Goal: Complete application form: Complete application form

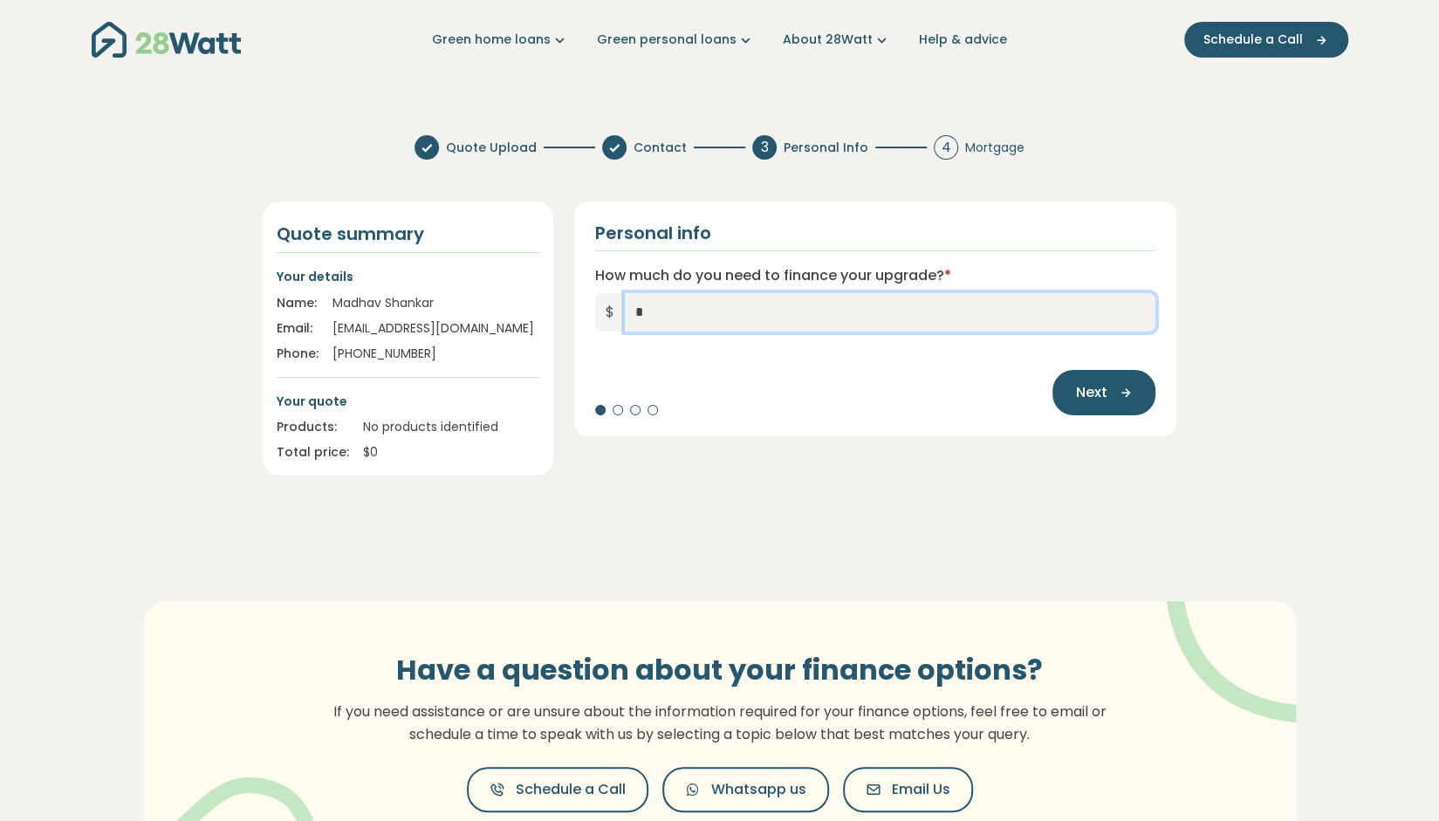
click at [753, 310] on input "*" at bounding box center [890, 312] width 531 height 38
type input "******"
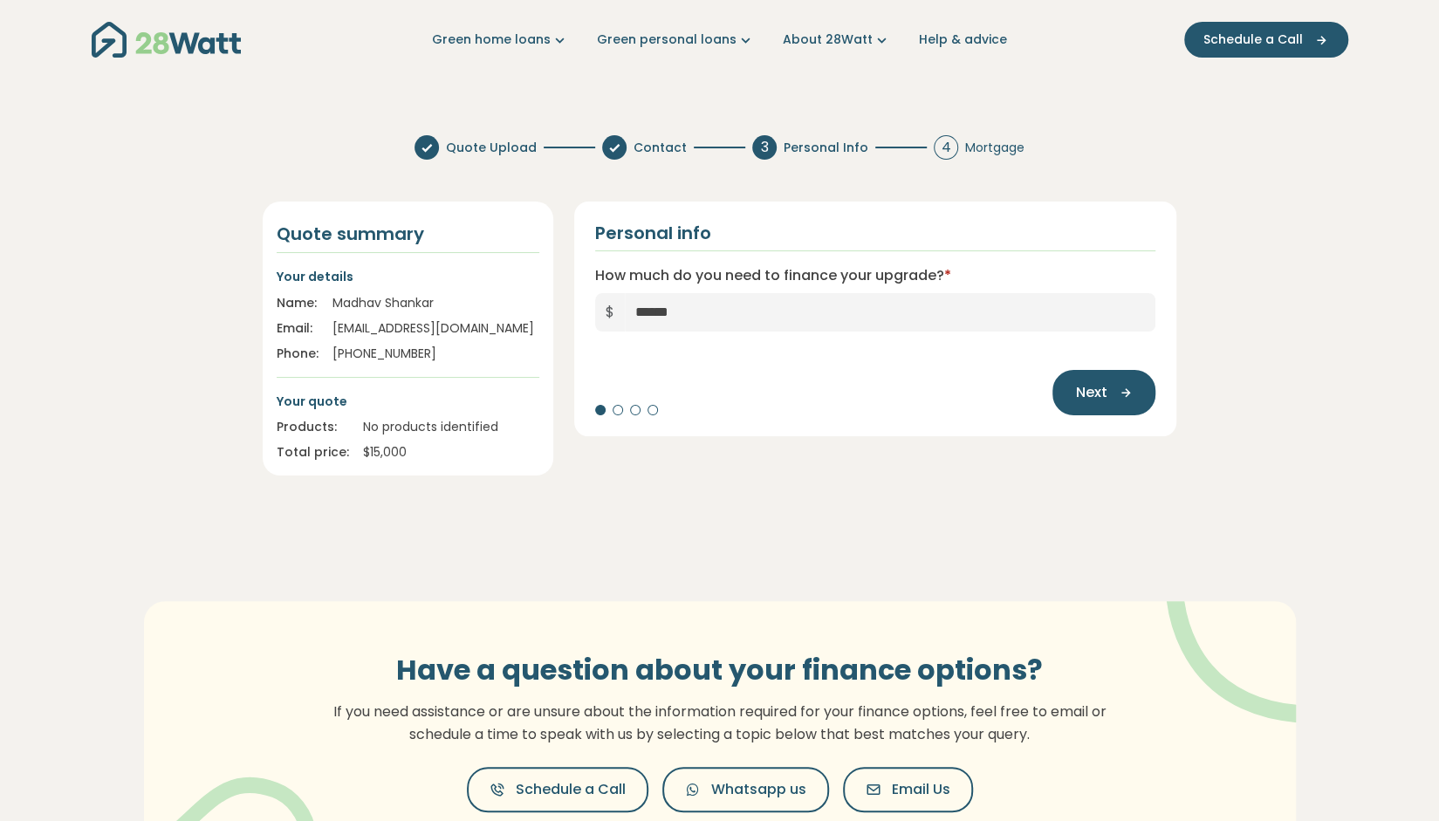
click at [890, 520] on section "Quote Upload Contact 3 Personal Info 4 Mortgage Quote summary Your details Name…" at bounding box center [719, 527] width 1439 height 812
click at [1108, 399] on icon "button" at bounding box center [1120, 393] width 26 height 16
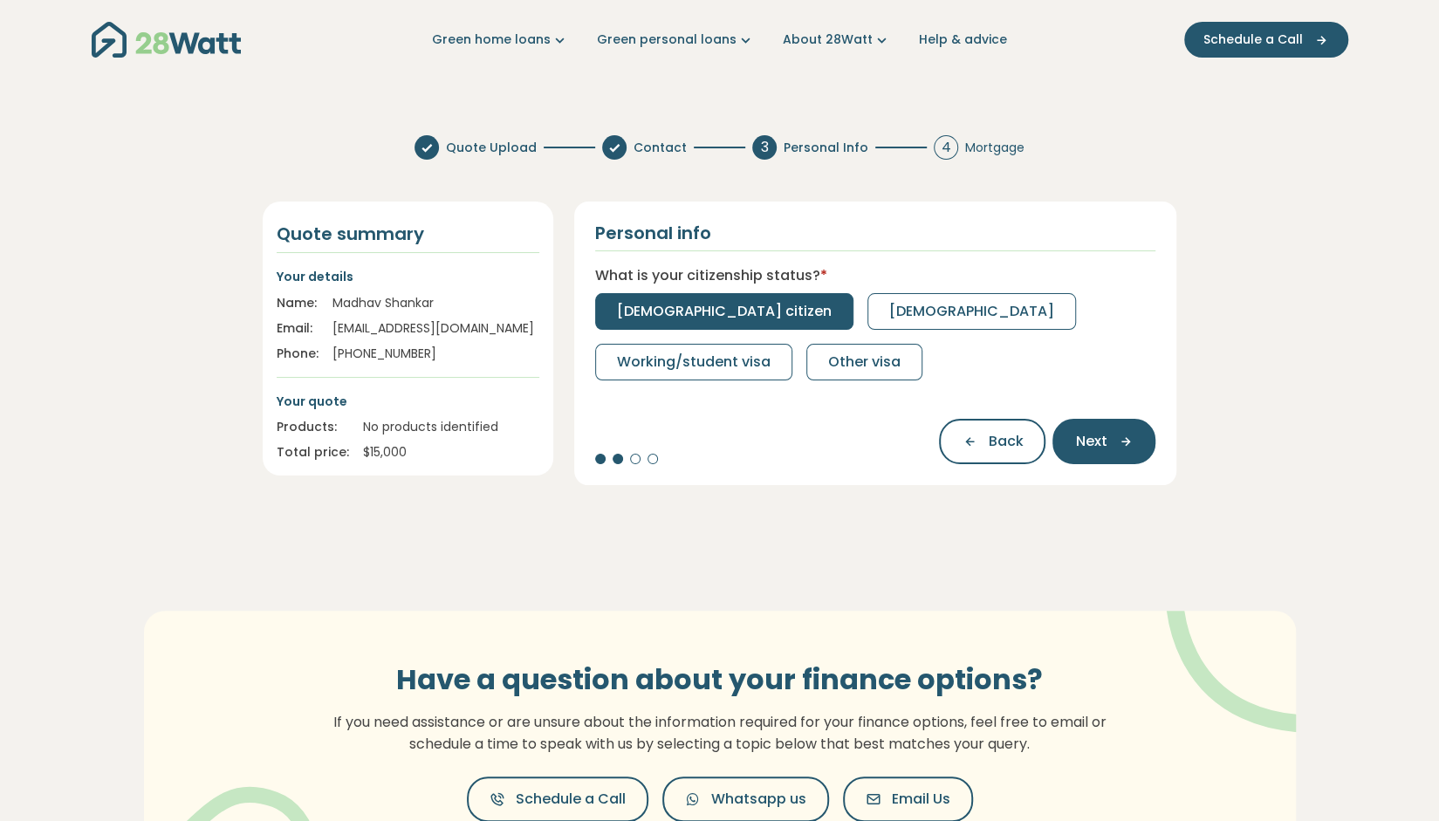
click at [635, 311] on span "[DEMOGRAPHIC_DATA] citizen" at bounding box center [724, 311] width 215 height 21
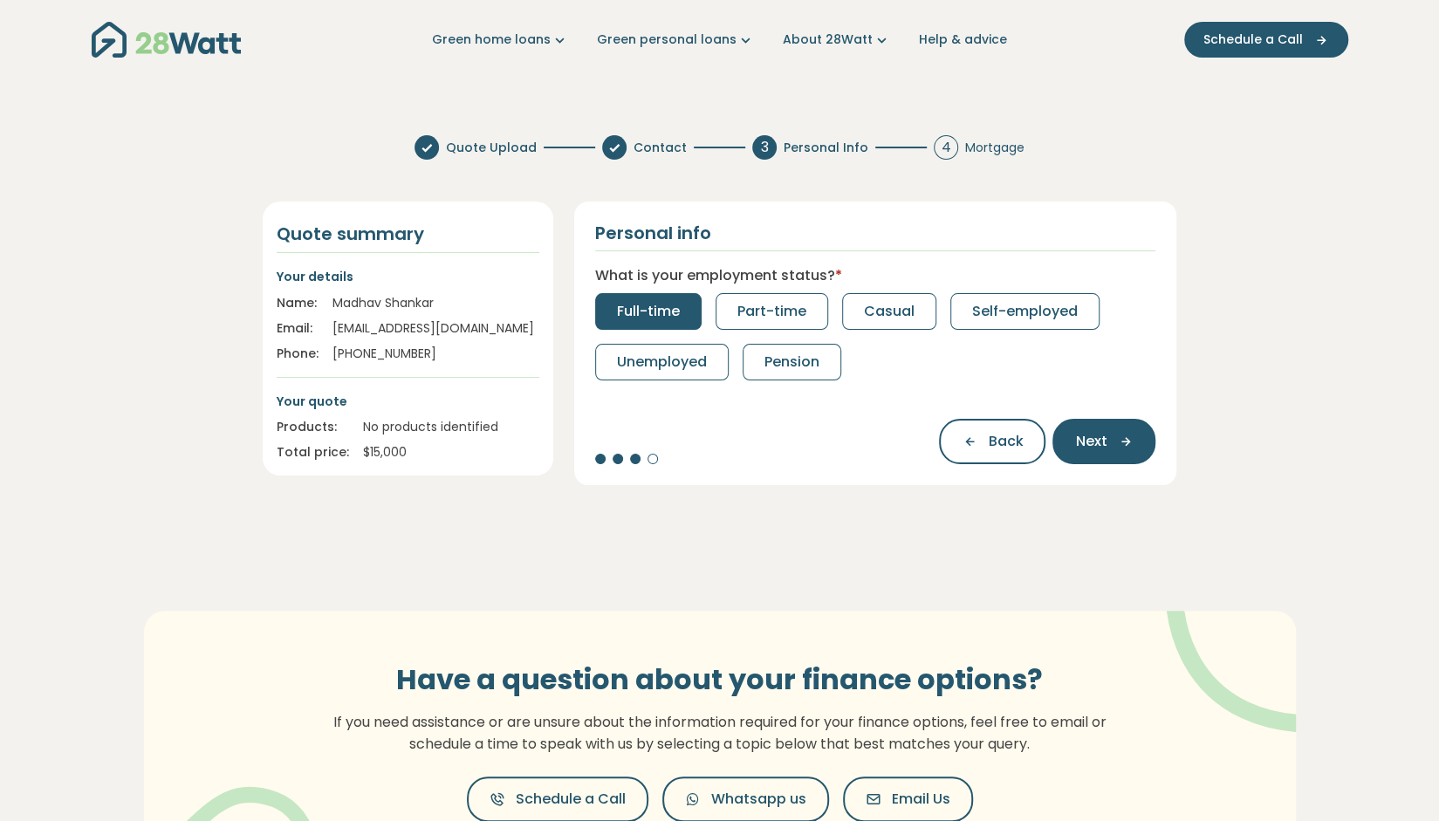
click at [696, 317] on button "Full-time" at bounding box center [648, 311] width 106 height 37
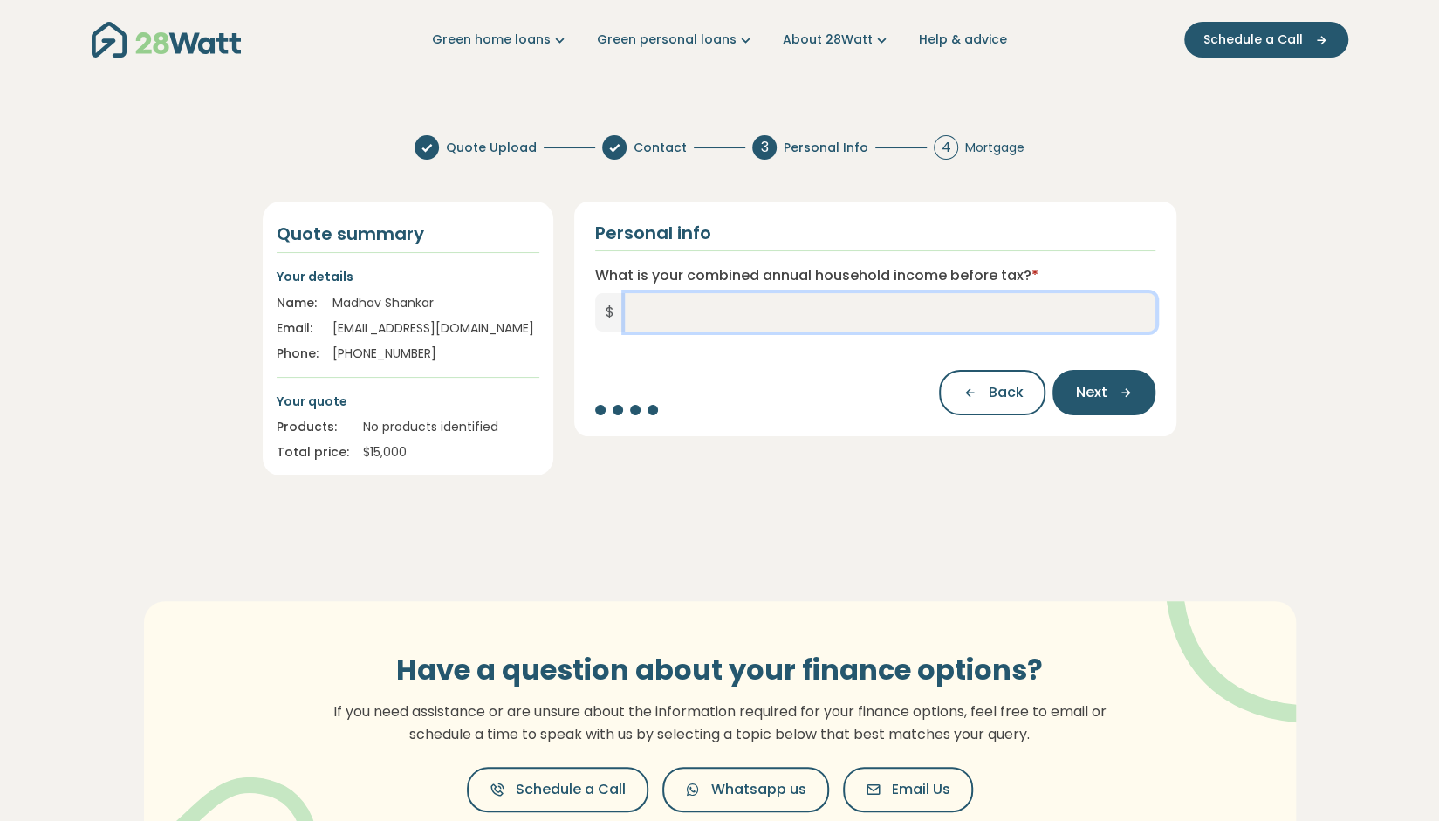
click at [812, 326] on input "What is your combined annual household income before tax? *" at bounding box center [890, 312] width 531 height 38
type input "*******"
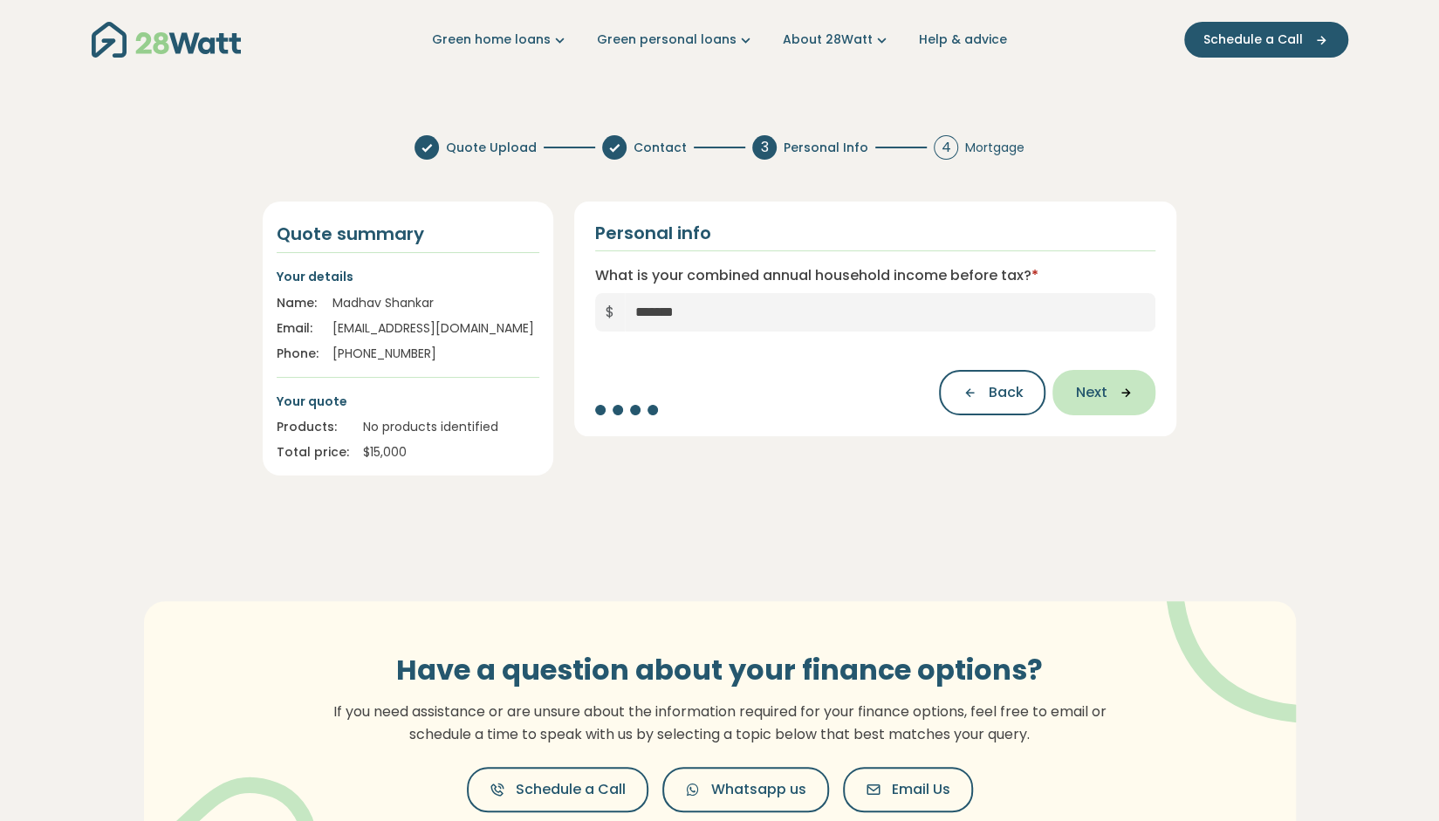
click at [1129, 394] on icon "button" at bounding box center [1120, 393] width 26 height 16
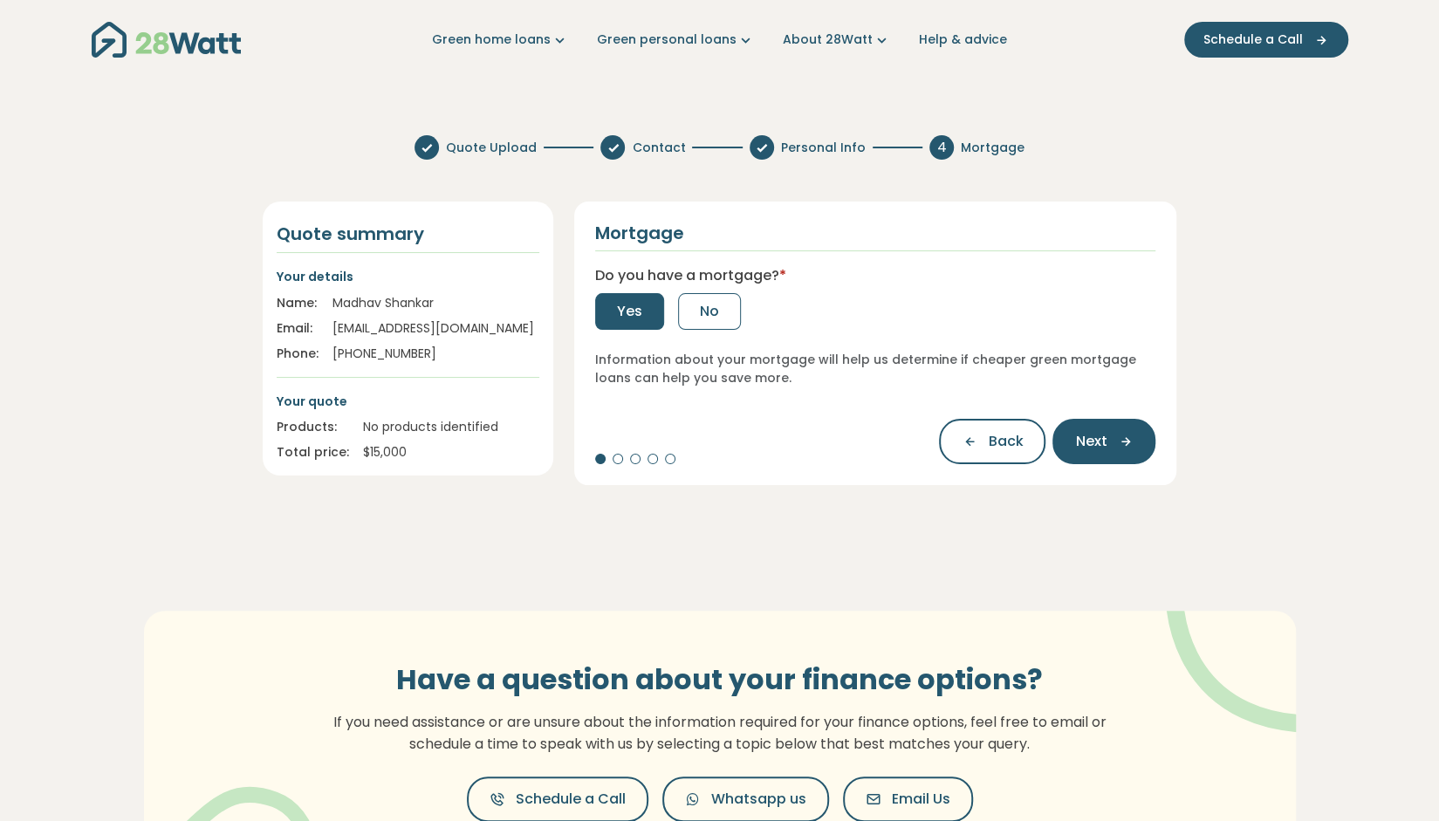
click at [618, 312] on span "Yes" at bounding box center [629, 311] width 25 height 21
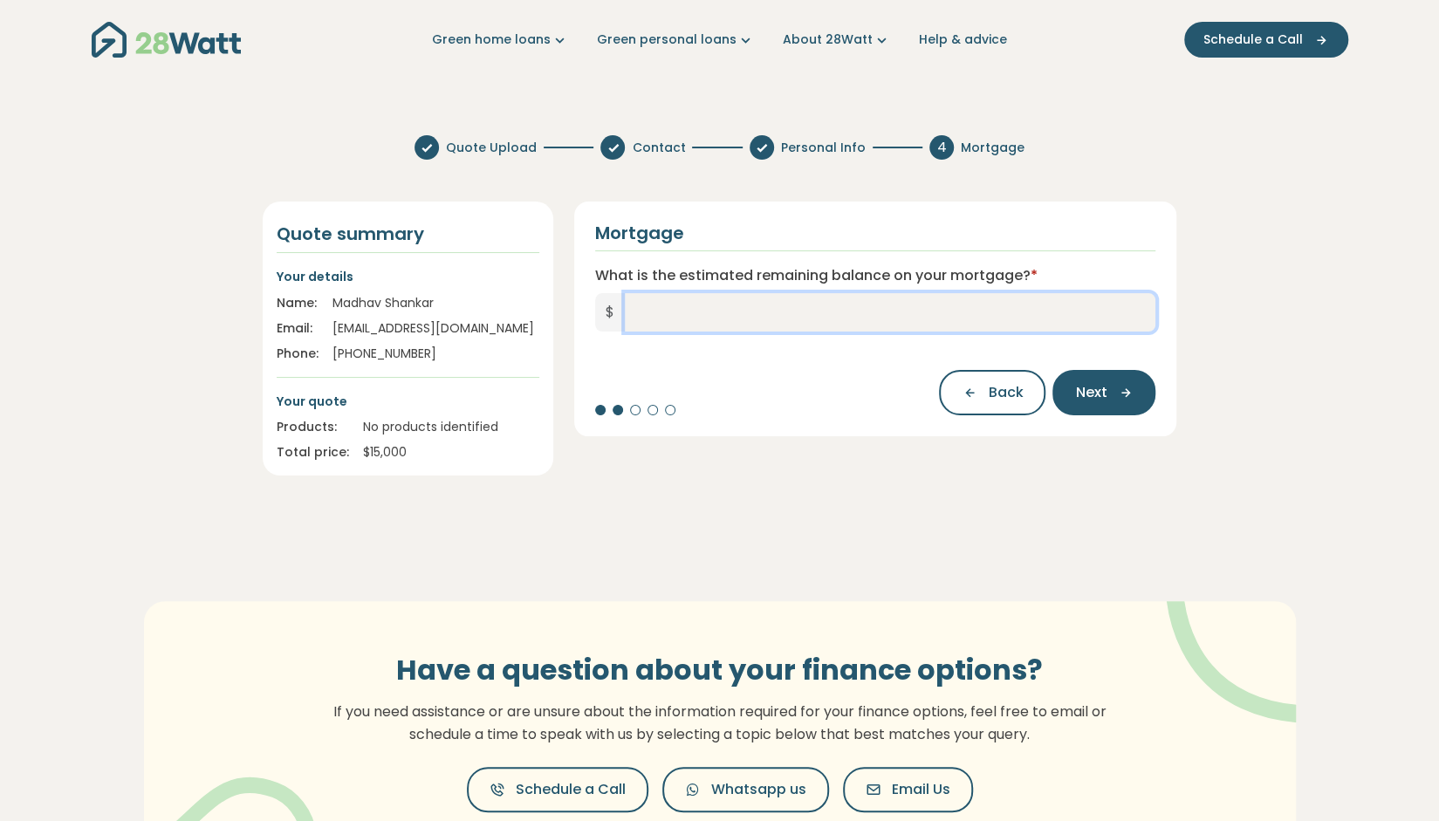
click at [705, 322] on input "What is the estimated remaining balance on your mortgage? *" at bounding box center [890, 312] width 531 height 38
type input "*********"
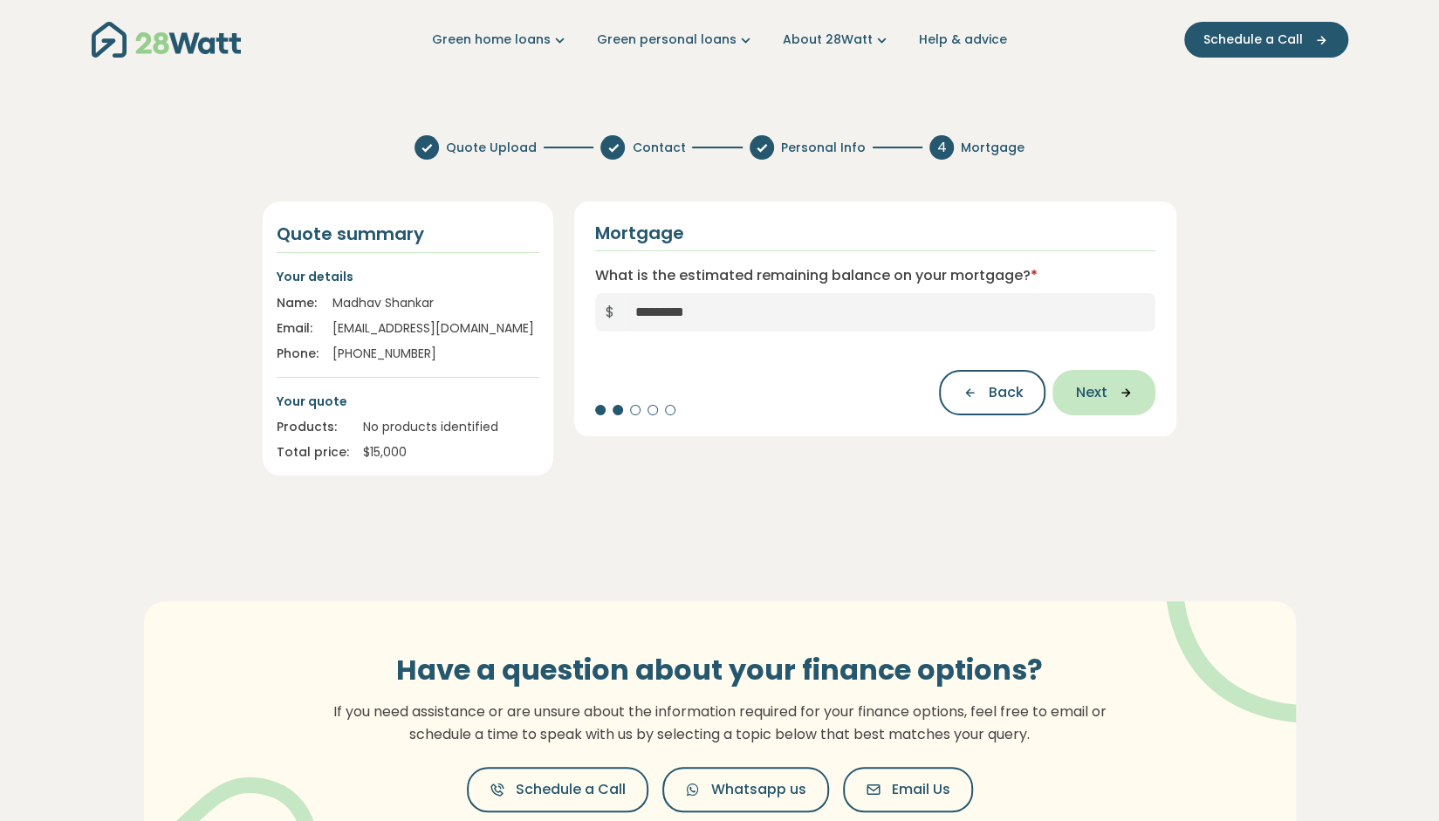
click at [1135, 404] on button "Next" at bounding box center [1103, 392] width 103 height 45
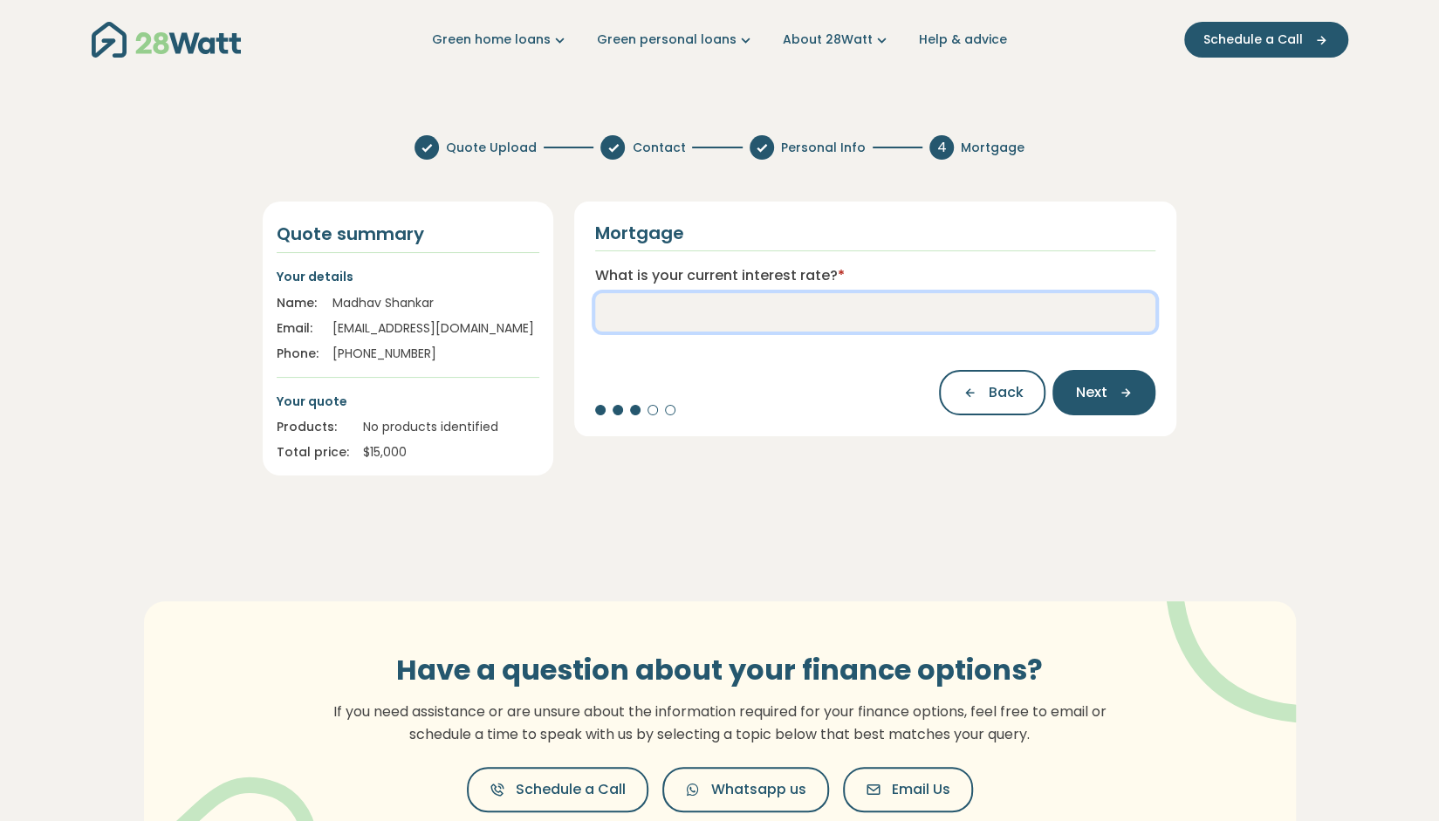
click at [915, 321] on input "What is your current interest rate? *" at bounding box center [875, 312] width 561 height 38
type input "*"
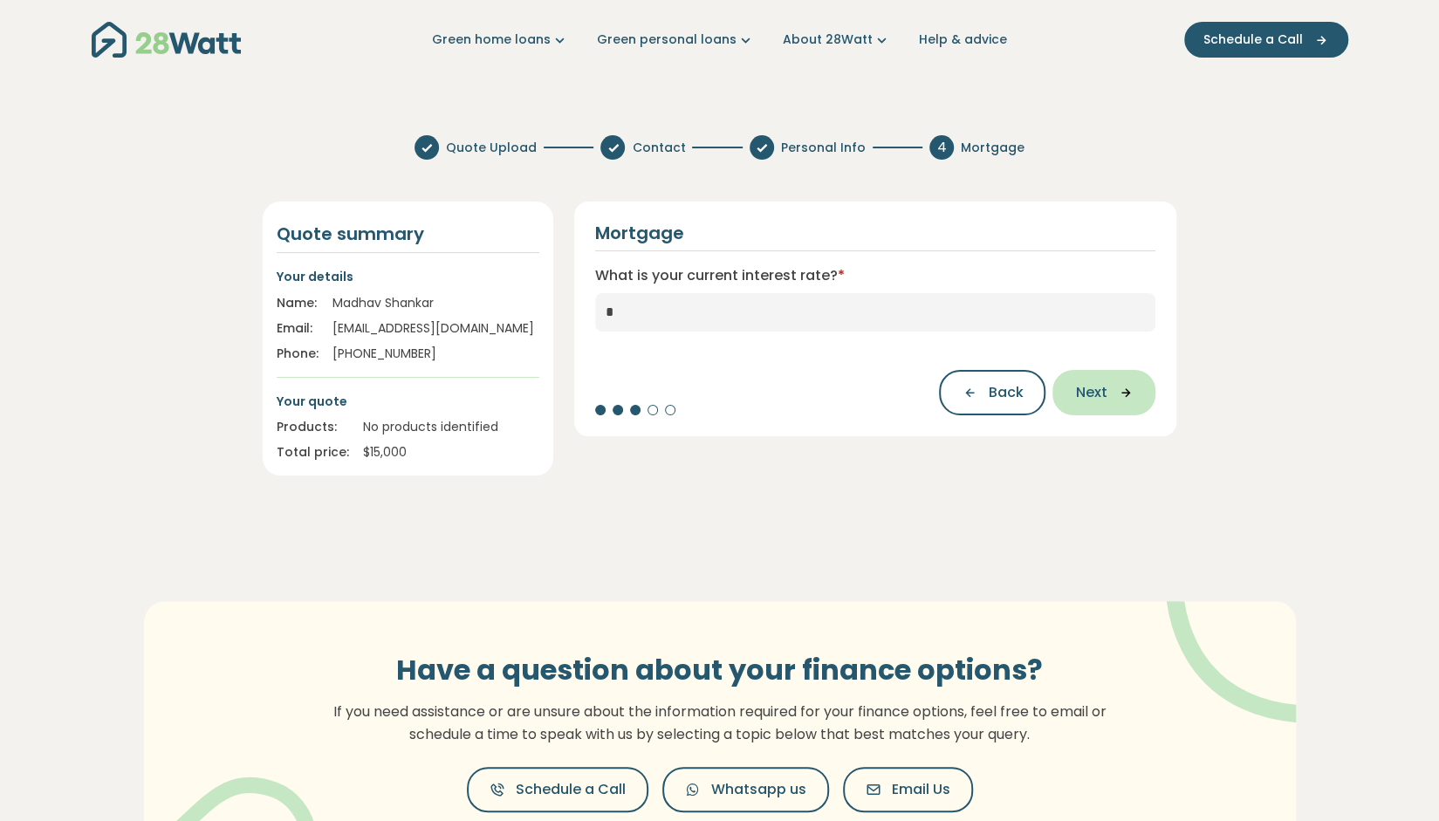
click at [1099, 396] on span "Next" at bounding box center [1090, 392] width 31 height 21
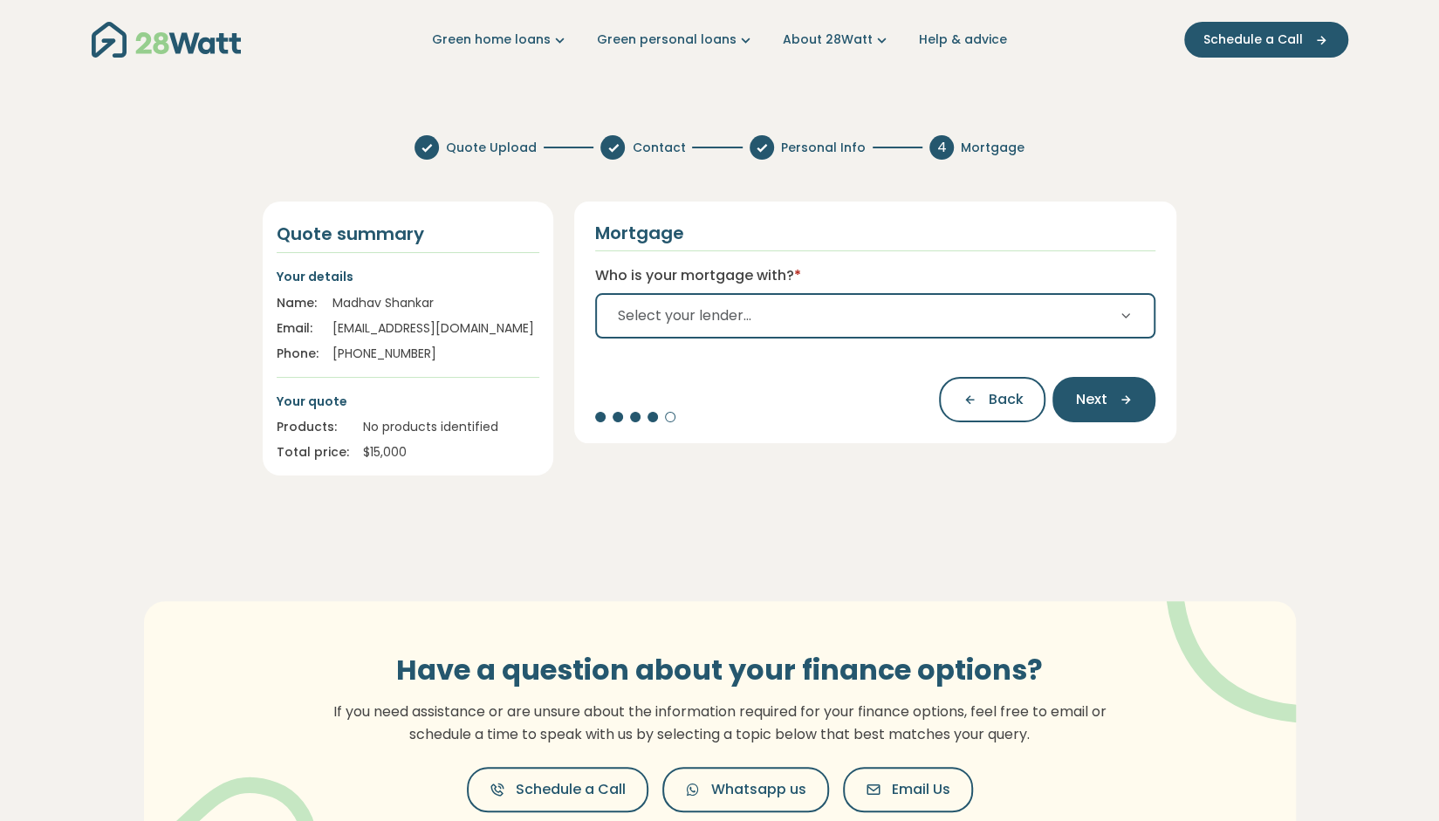
click at [737, 324] on span "Select your lender..." at bounding box center [685, 315] width 134 height 21
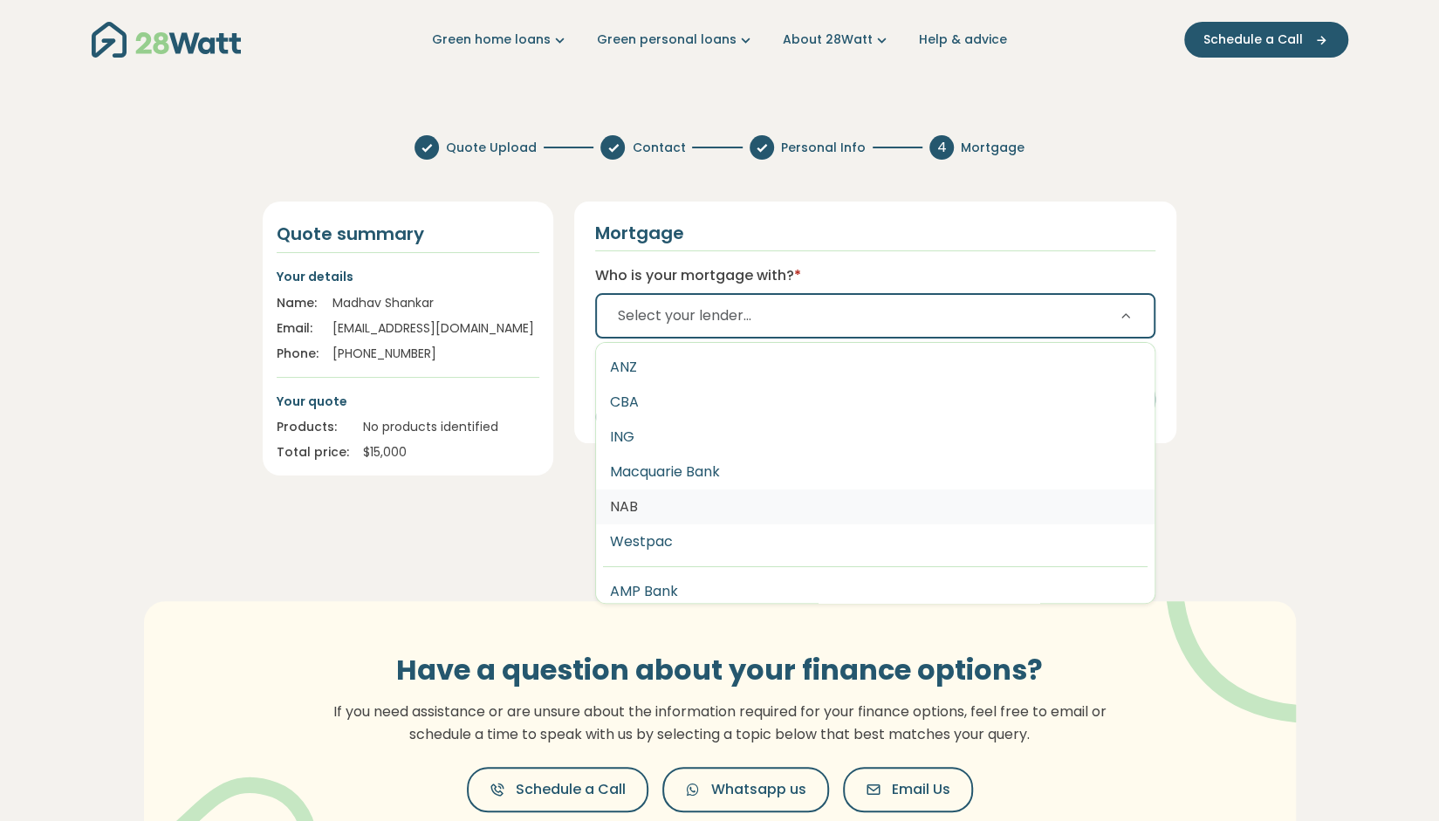
click at [703, 518] on button "NAB" at bounding box center [875, 507] width 559 height 35
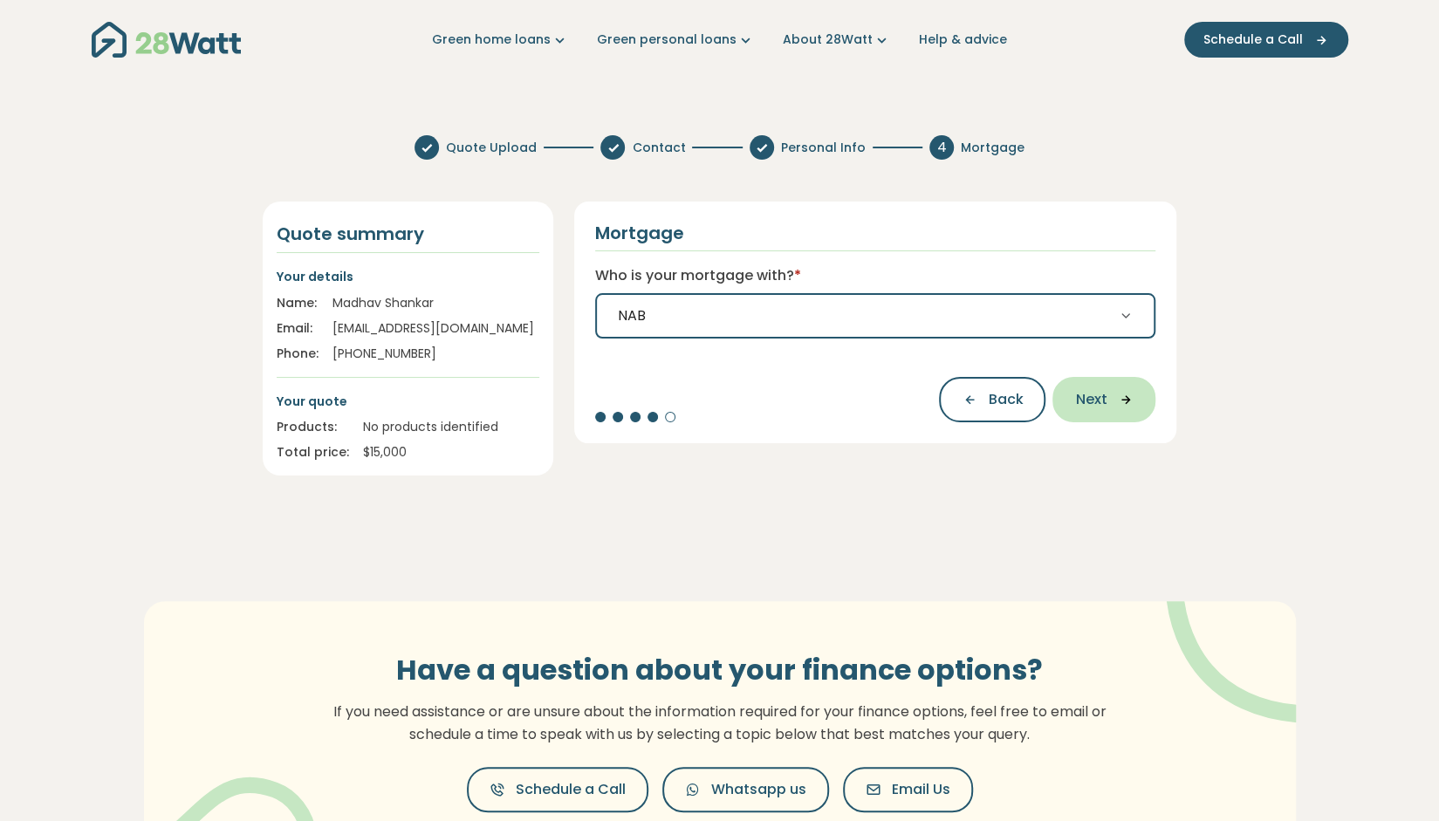
click at [1095, 396] on span "Next" at bounding box center [1090, 399] width 31 height 21
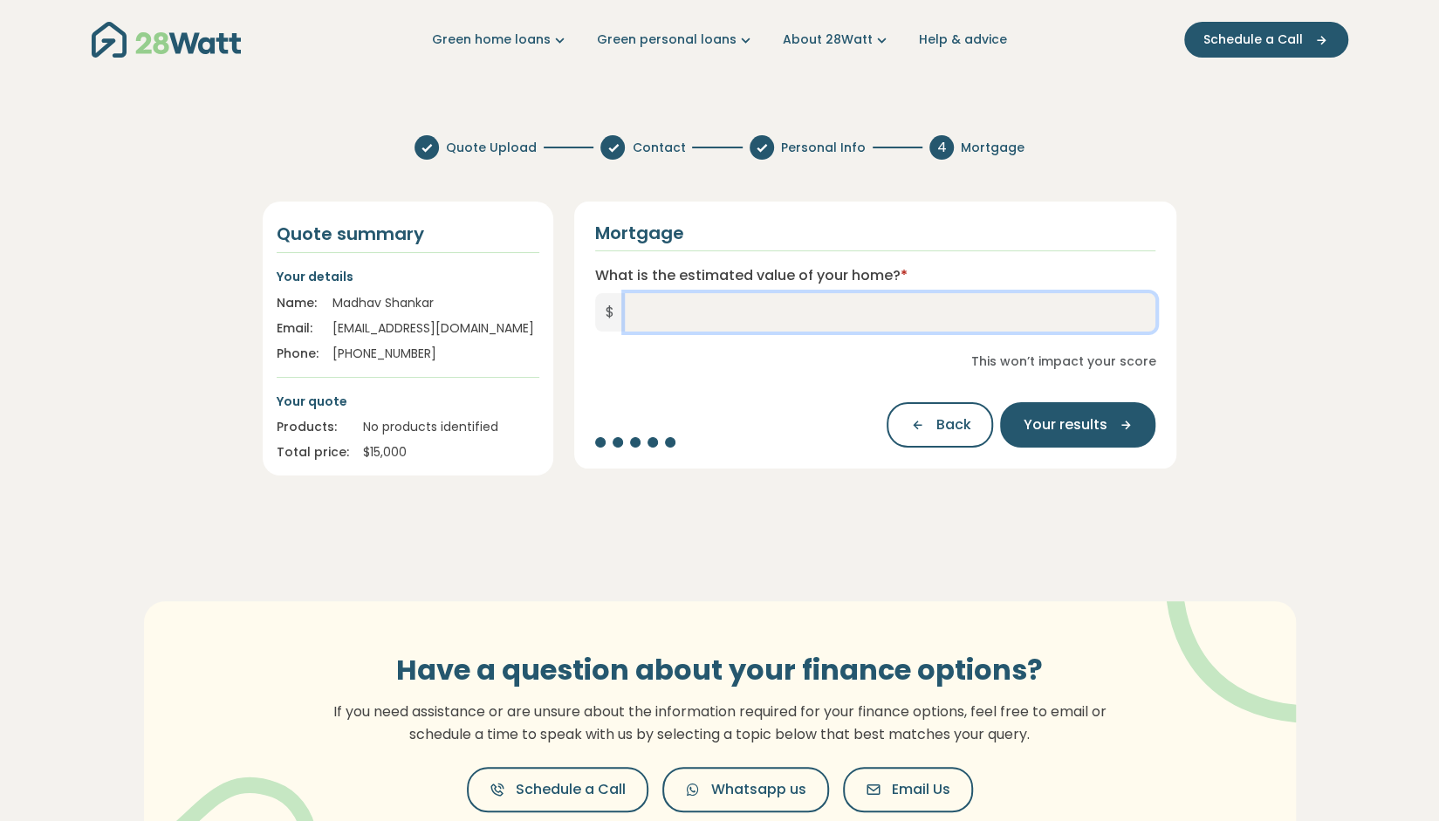
click at [796, 311] on input "What is the estimated value of your home? *" at bounding box center [890, 312] width 531 height 38
type input "*********"
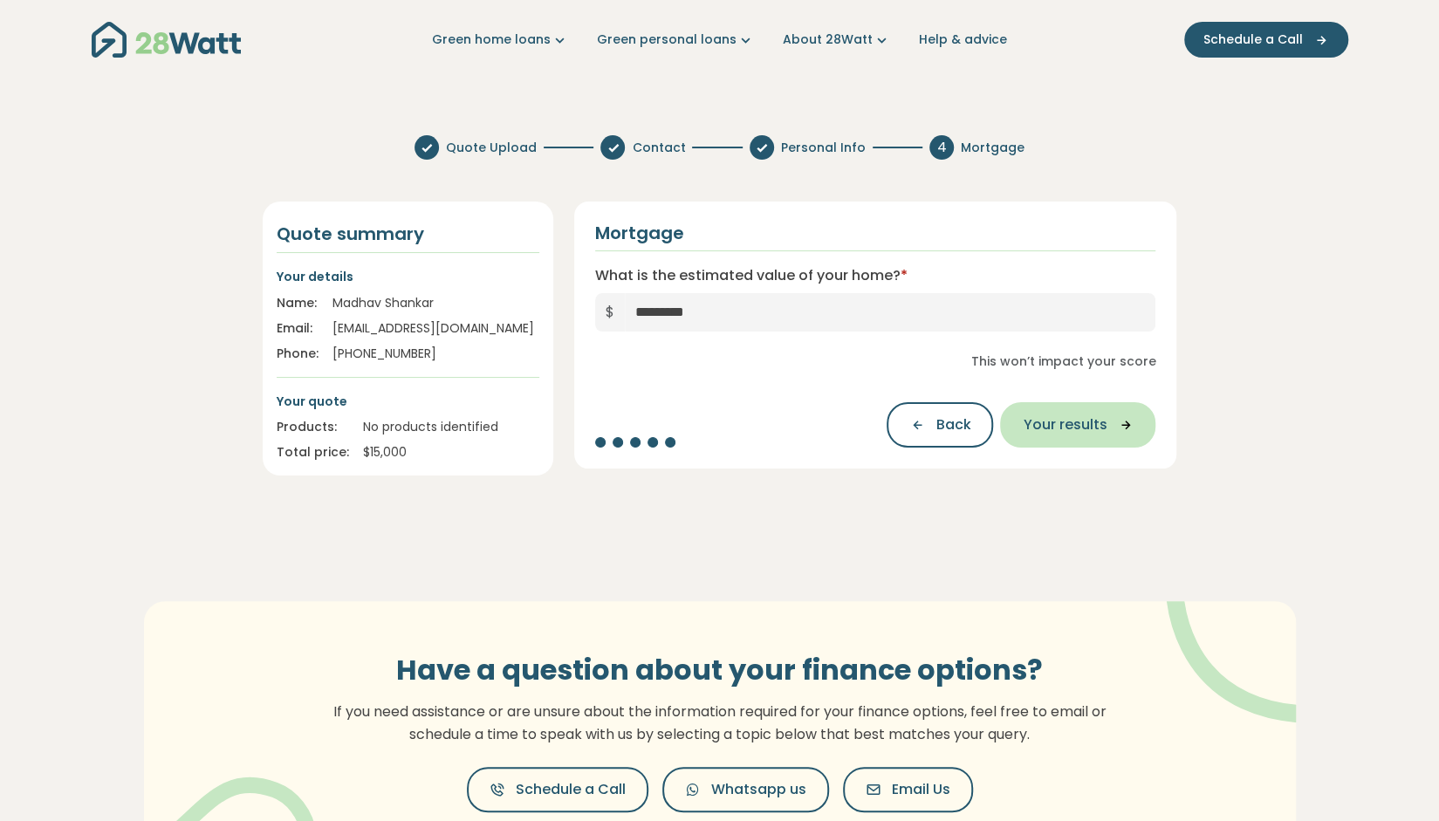
click at [1108, 418] on icon "button" at bounding box center [1120, 425] width 26 height 16
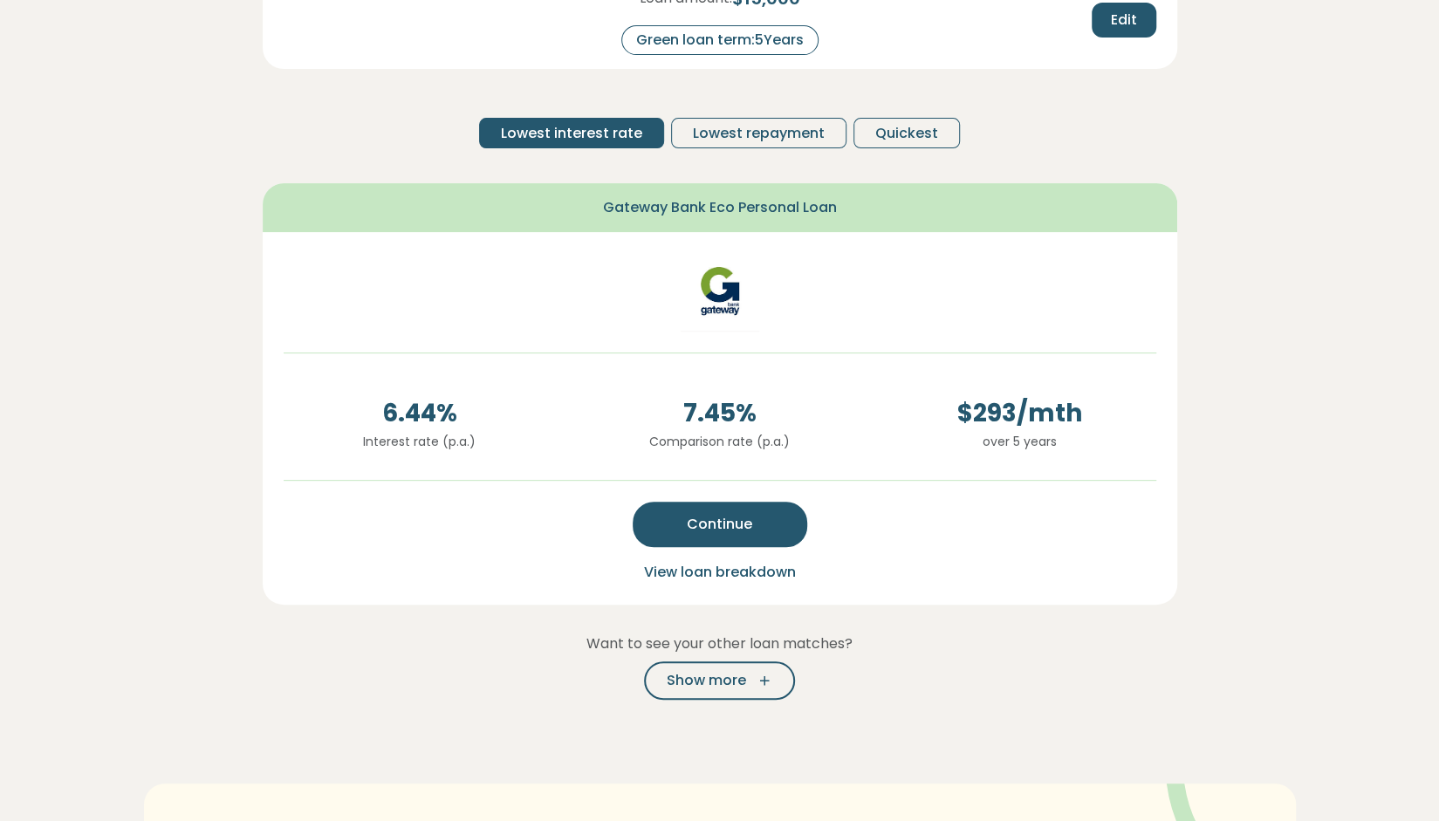
scroll to position [262, 0]
click at [752, 125] on span "Lowest repayment" at bounding box center [759, 133] width 132 height 21
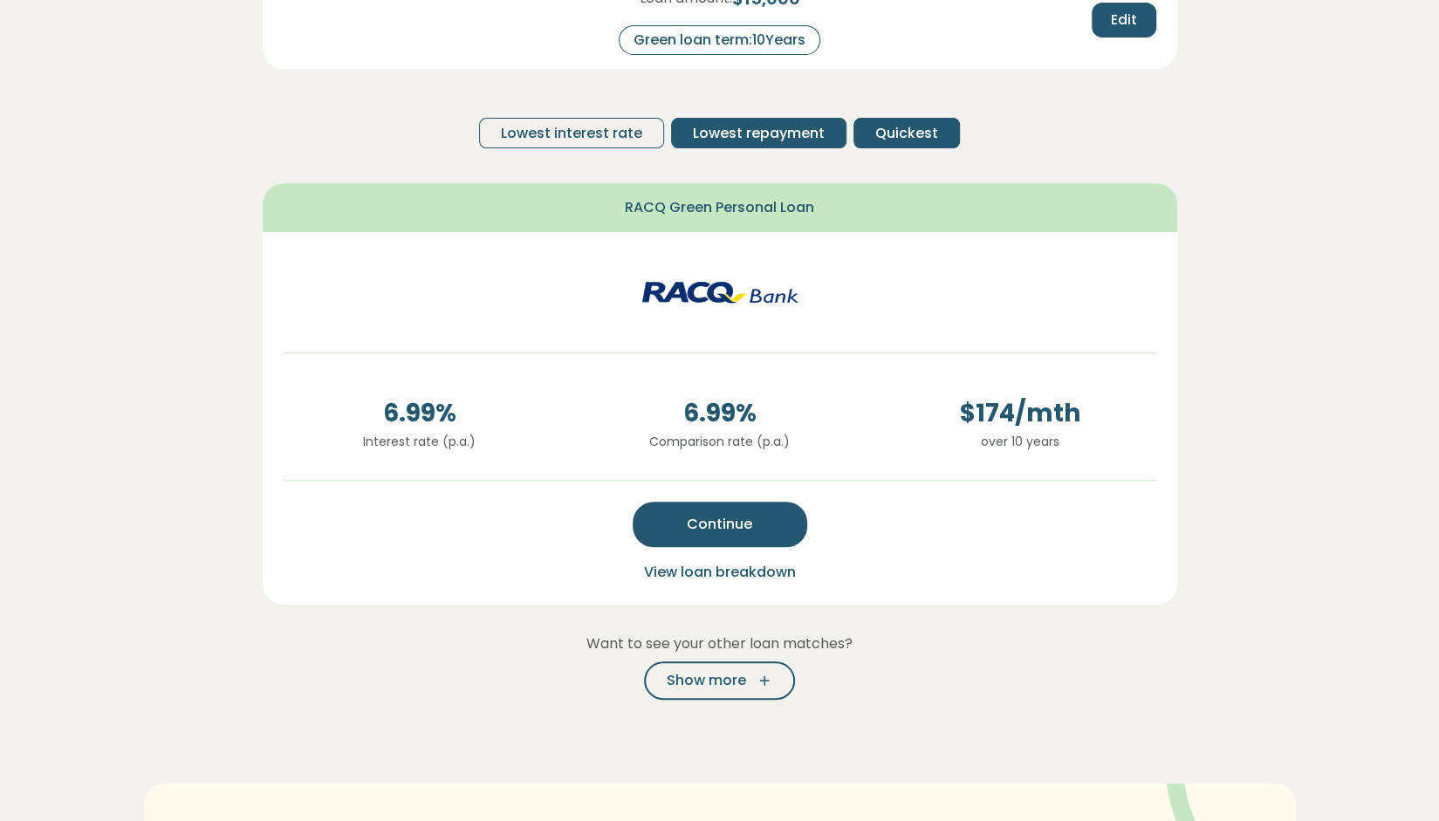
click at [911, 127] on span "Quickest" at bounding box center [906, 133] width 63 height 21
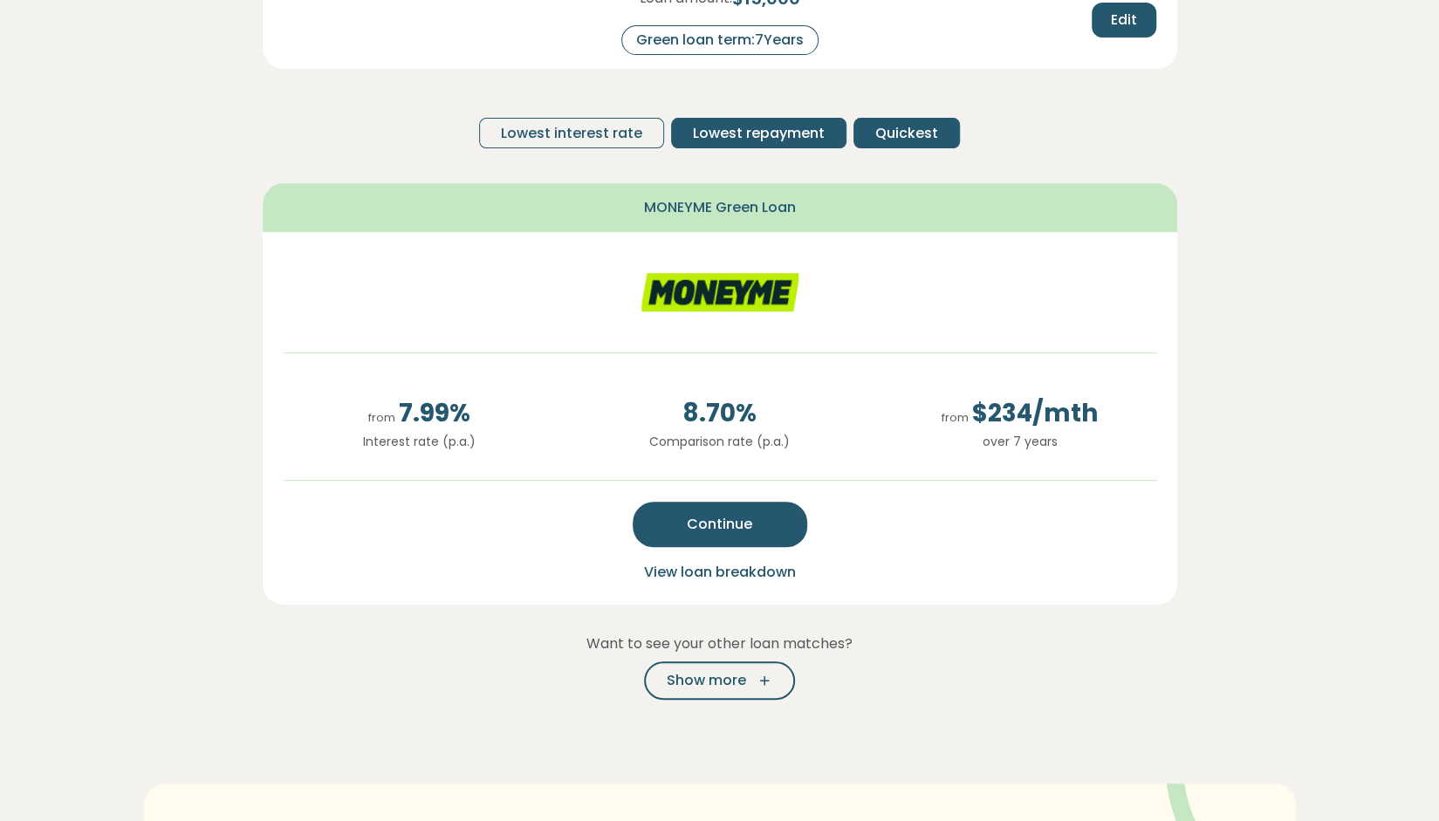
click at [751, 127] on span "Lowest repayment" at bounding box center [759, 133] width 132 height 21
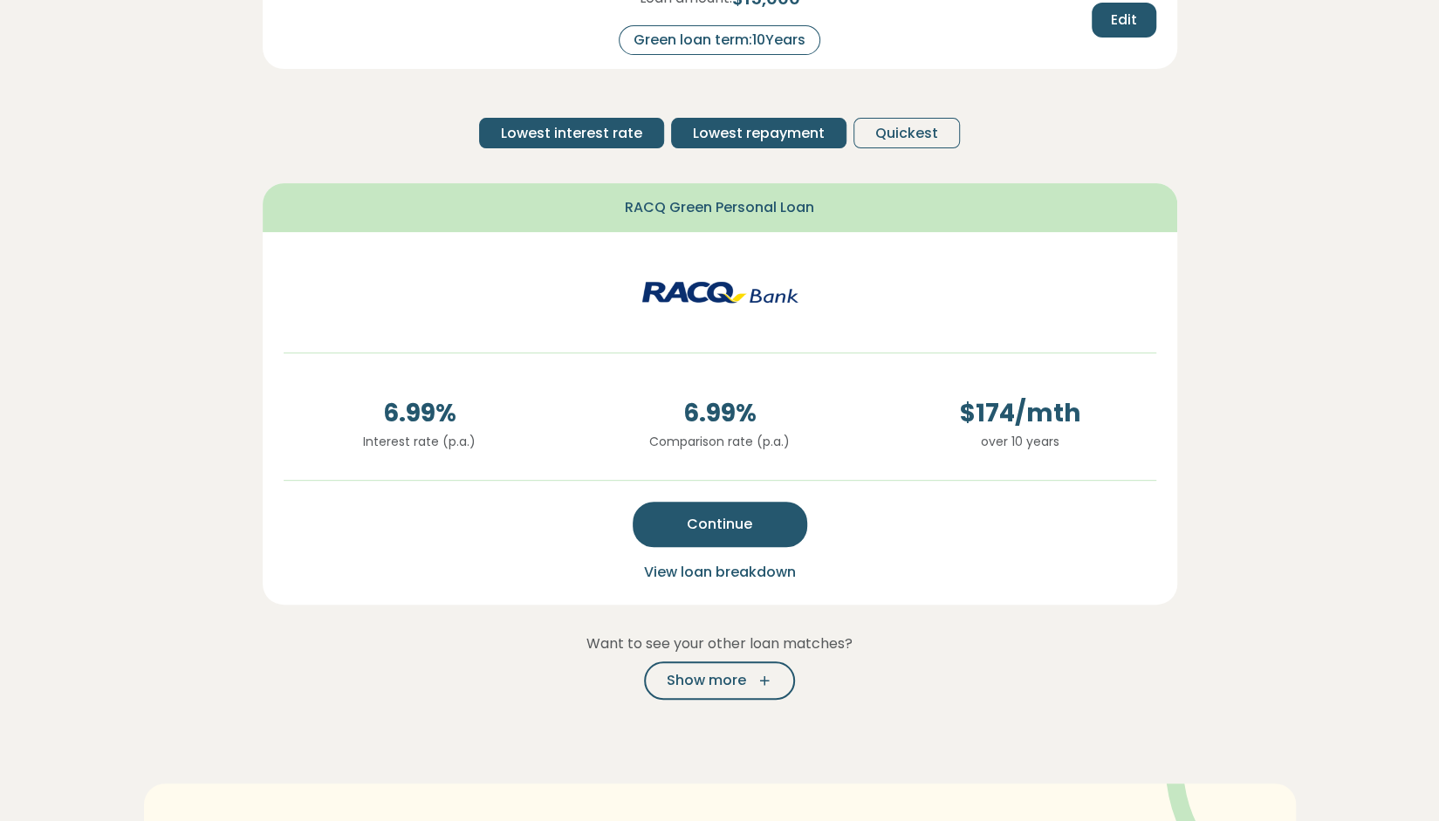
click at [557, 130] on span "Lowest interest rate" at bounding box center [571, 133] width 141 height 21
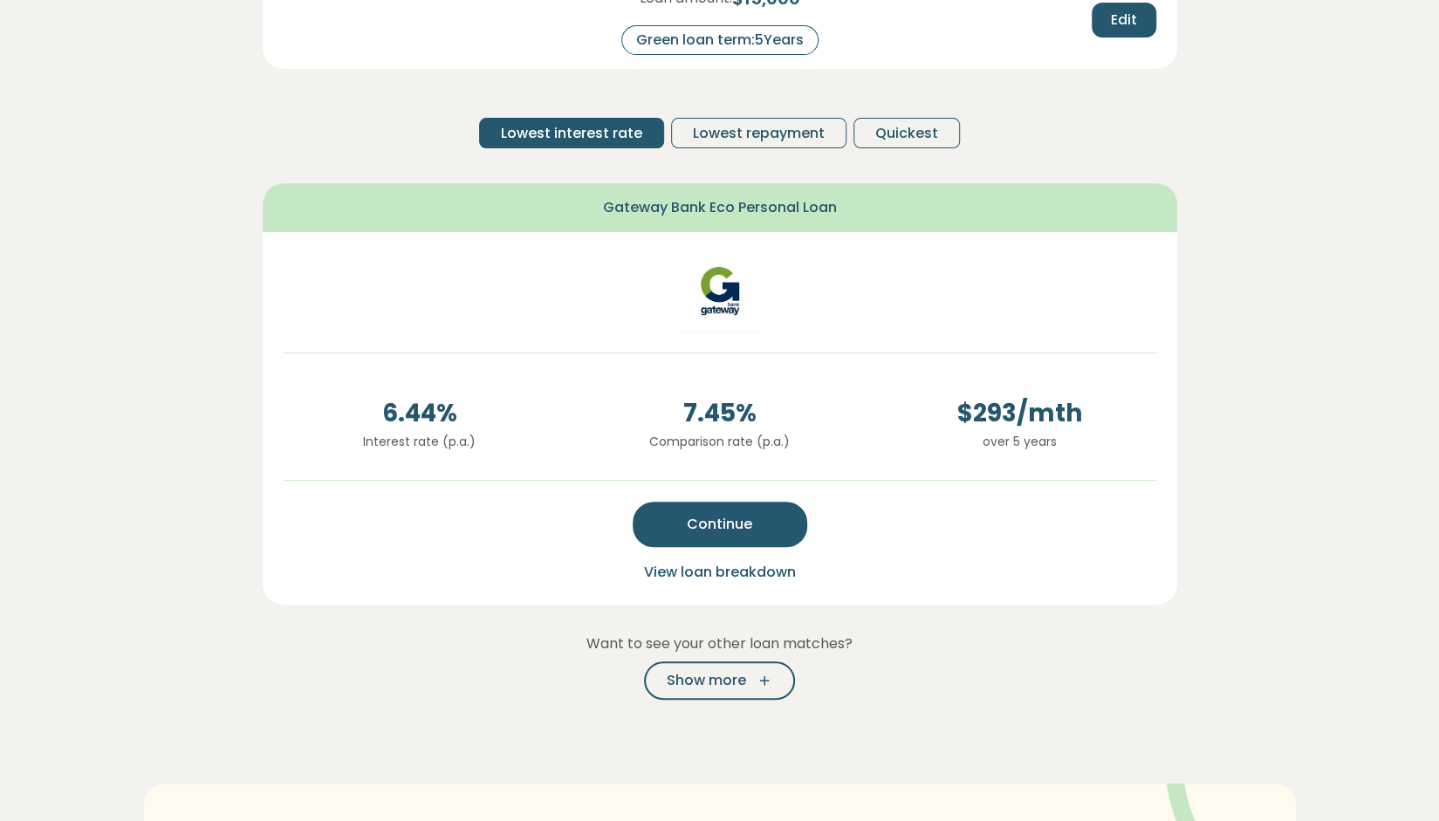
click at [744, 573] on span "View loan breakdown" at bounding box center [720, 572] width 152 height 20
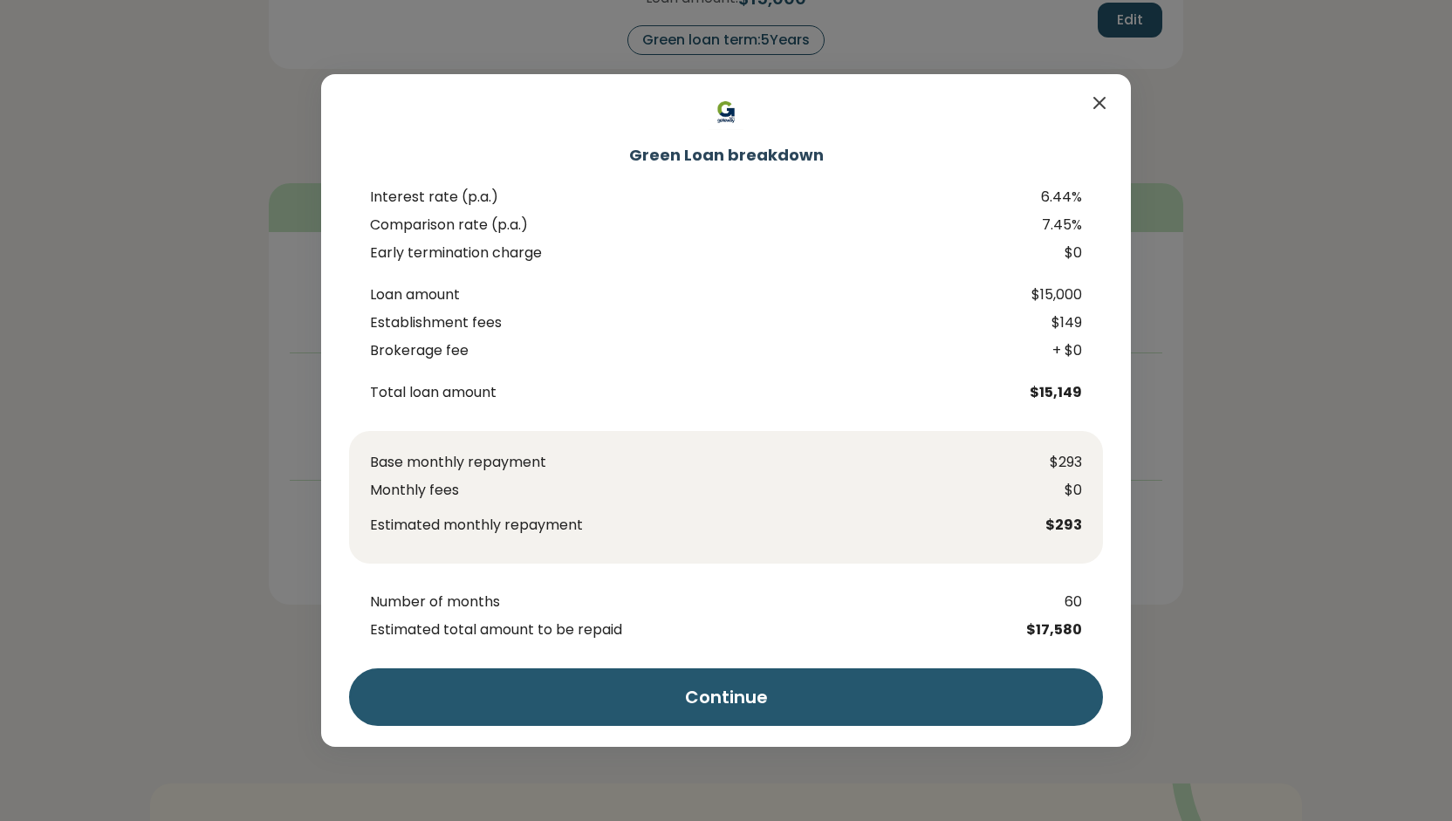
click at [1106, 106] on icon "Close" at bounding box center [1099, 103] width 21 height 21
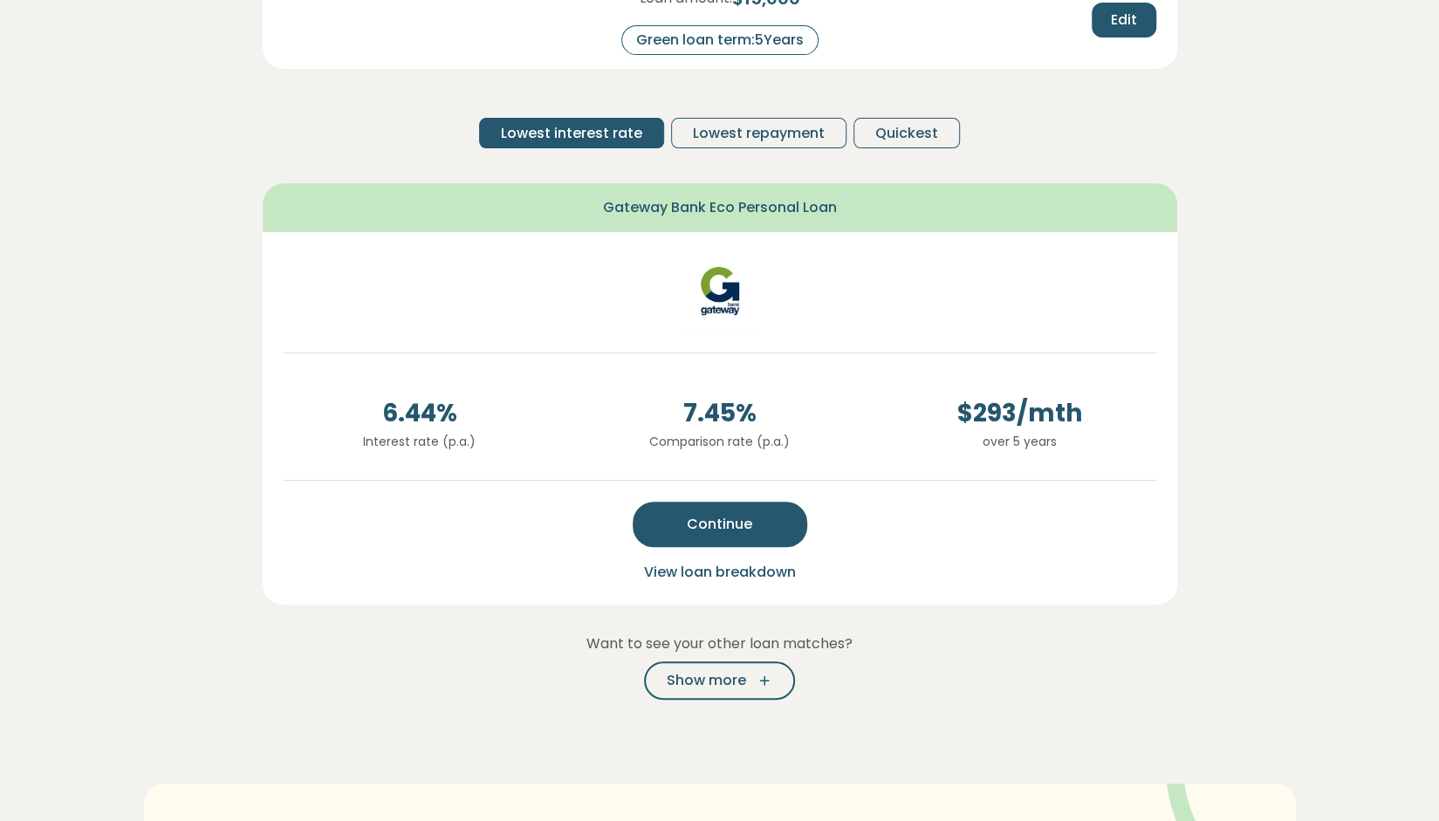
scroll to position [524, 0]
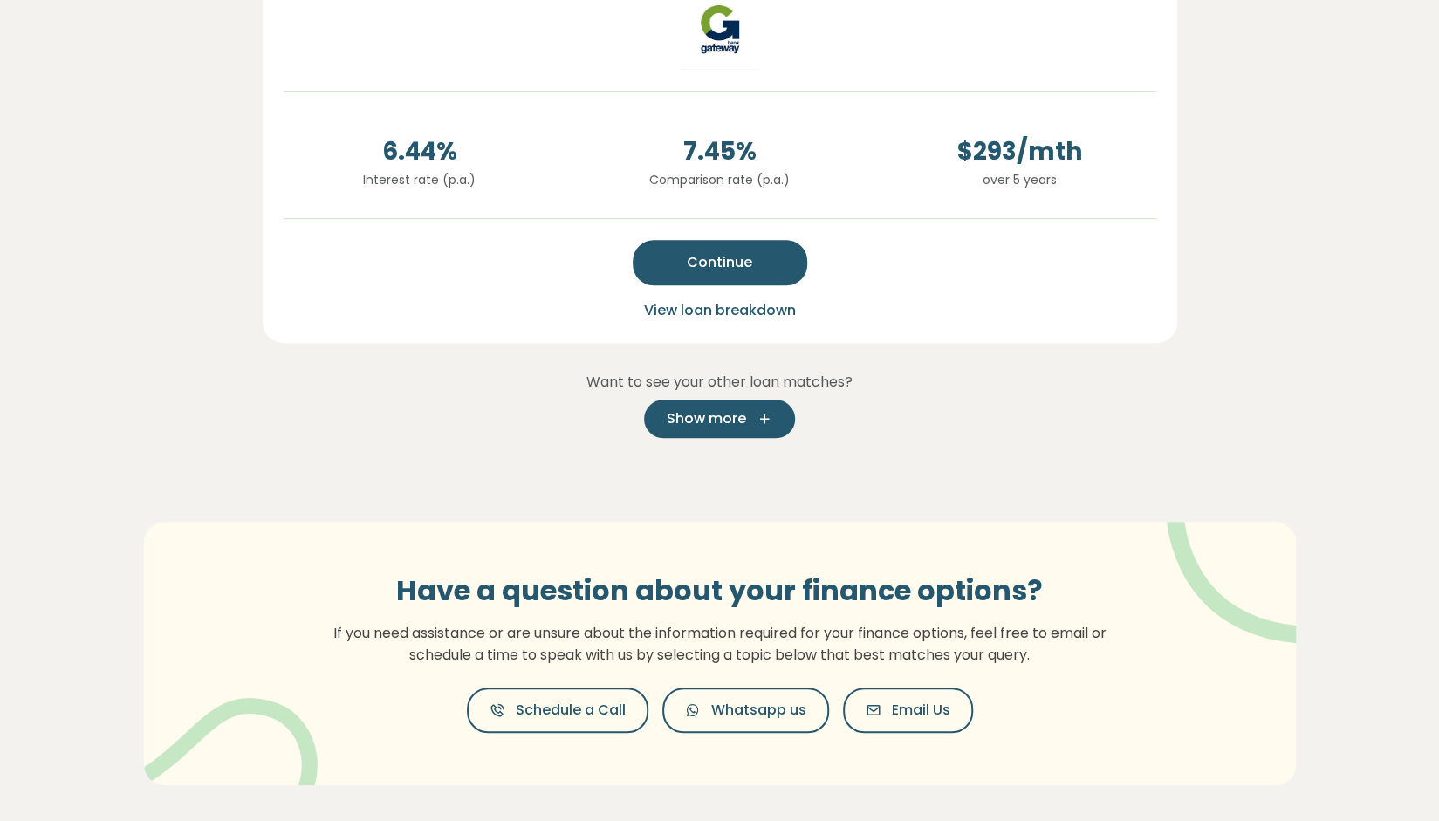
click at [756, 427] on button "Show more" at bounding box center [719, 419] width 151 height 38
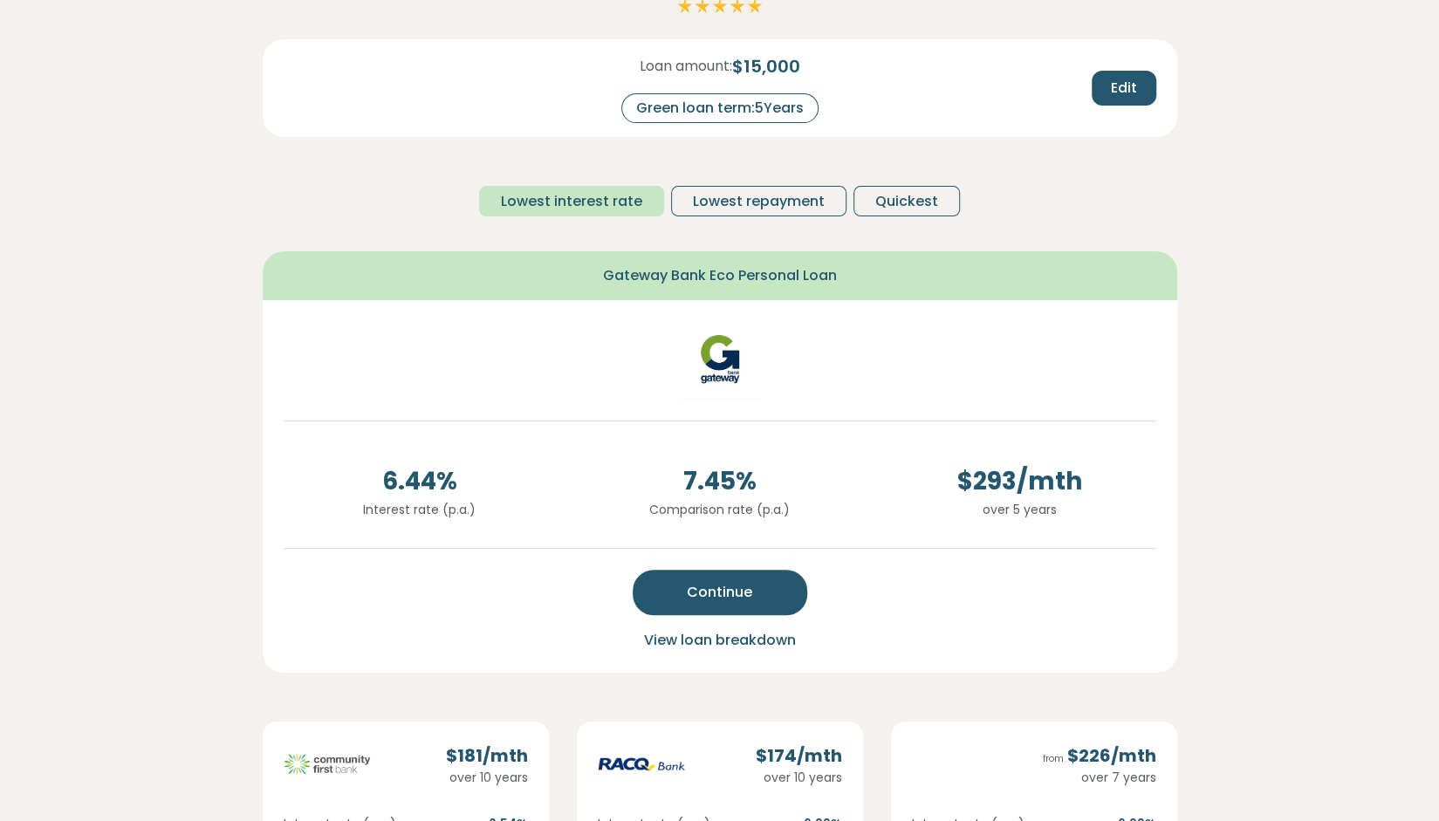
scroll to position [349, 0]
